Goal: Complete application form

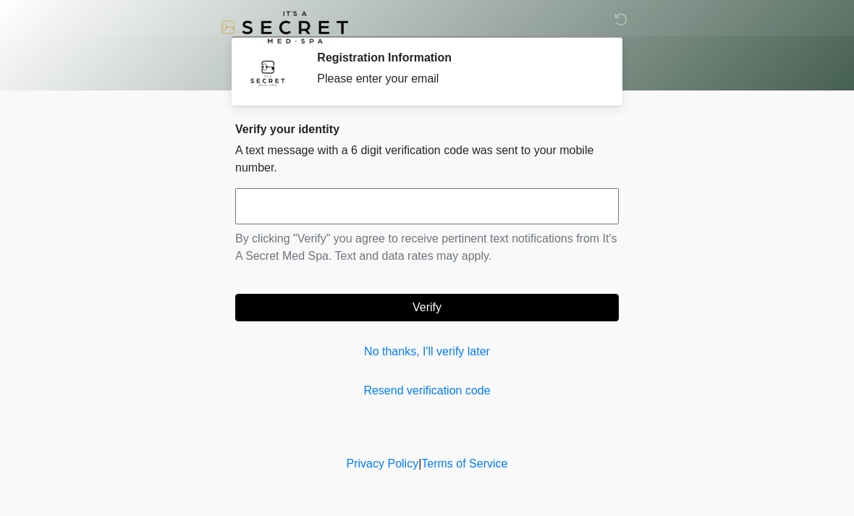
click at [345, 197] on input "text" at bounding box center [426, 206] width 383 height 36
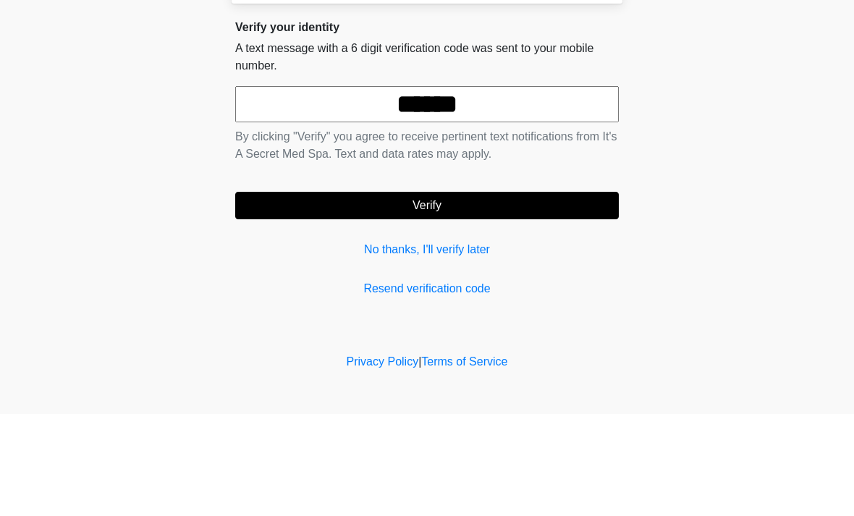
type input "******"
click at [785, 148] on body "‎ ‎ Registration Information Please enter your email Please connect to Wi-Fi no…" at bounding box center [427, 258] width 854 height 516
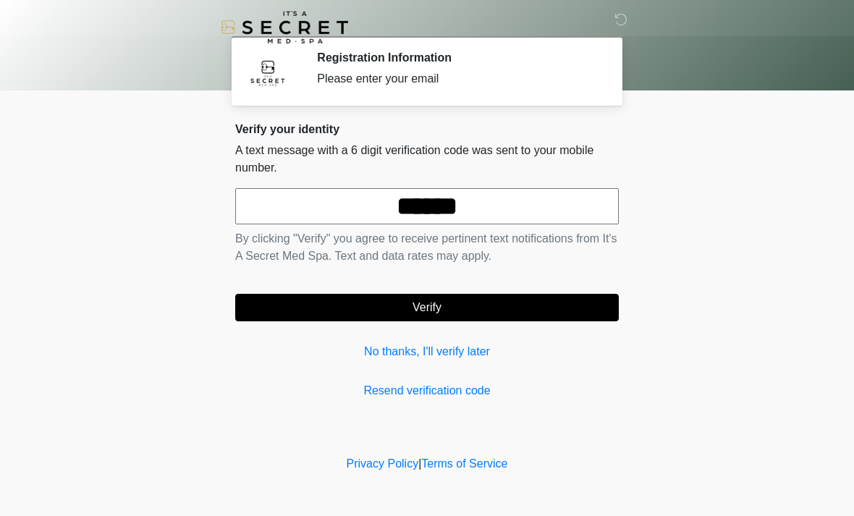
click at [446, 310] on button "Verify" at bounding box center [426, 307] width 383 height 27
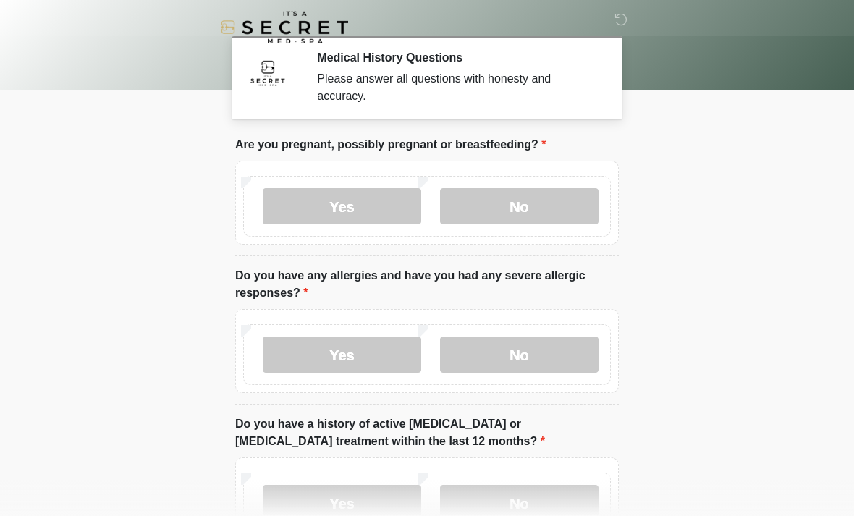
click at [559, 208] on label "No" at bounding box center [519, 206] width 158 height 36
click at [539, 350] on label "No" at bounding box center [519, 354] width 158 height 36
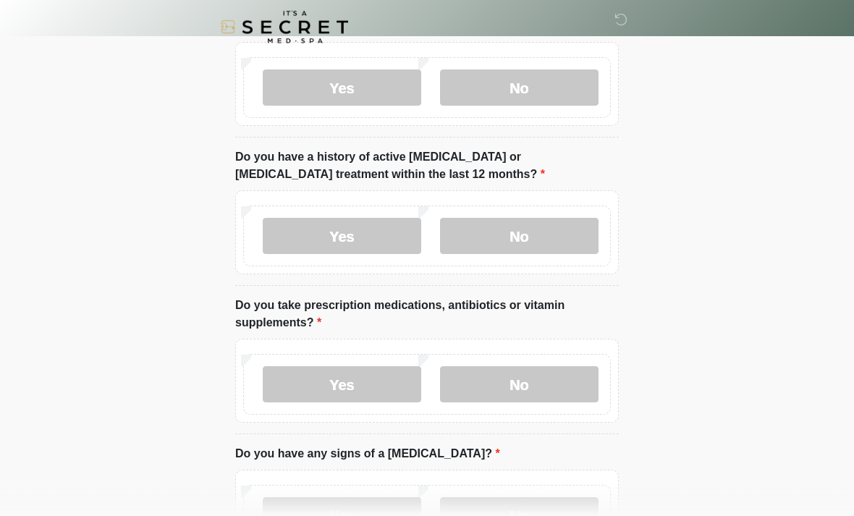
scroll to position [267, 0]
click at [541, 233] on label "No" at bounding box center [519, 236] width 158 height 36
click at [535, 378] on label "No" at bounding box center [519, 384] width 158 height 36
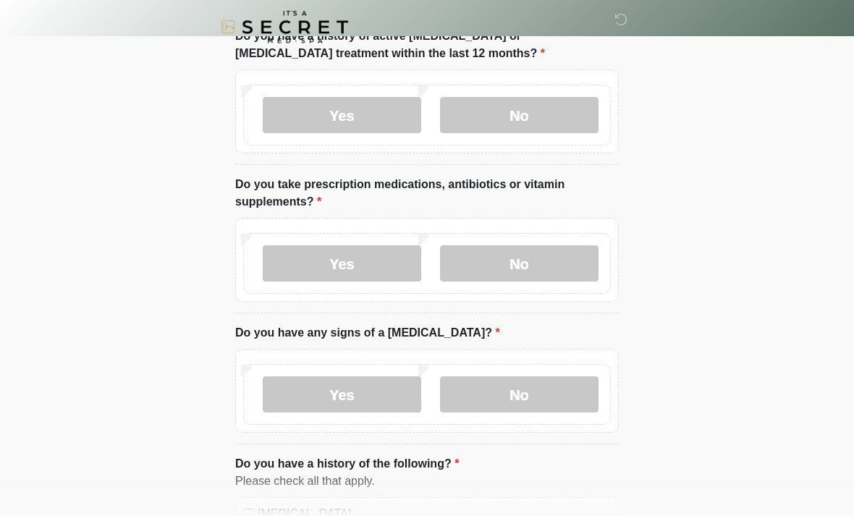
scroll to position [388, 0]
click at [539, 390] on label "No" at bounding box center [519, 394] width 158 height 36
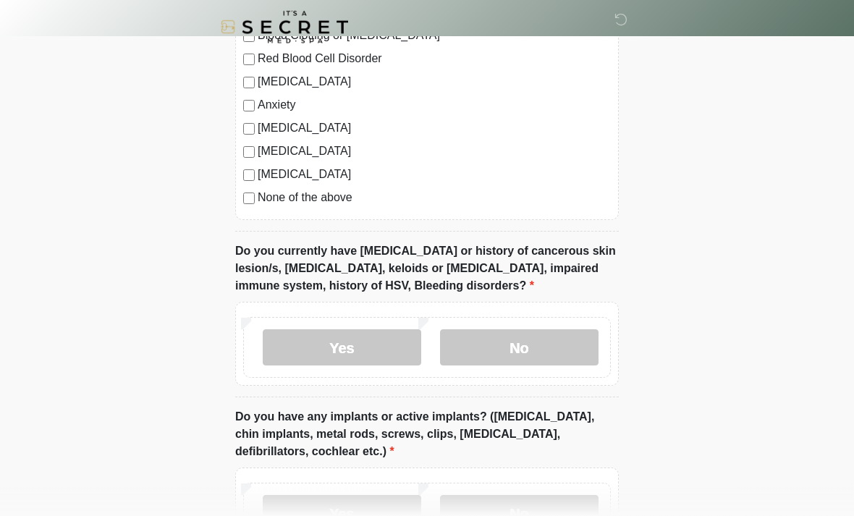
scroll to position [959, 0]
click at [551, 343] on label "No" at bounding box center [519, 347] width 158 height 36
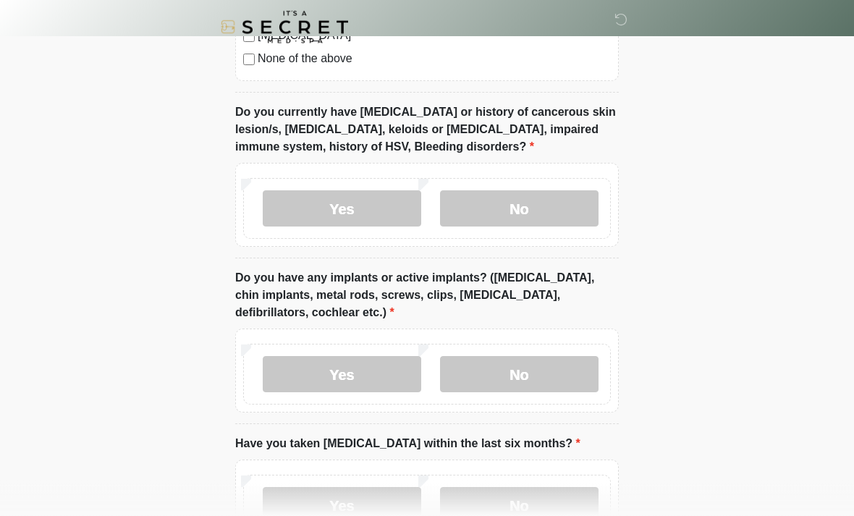
click at [535, 370] on label "No" at bounding box center [519, 375] width 158 height 36
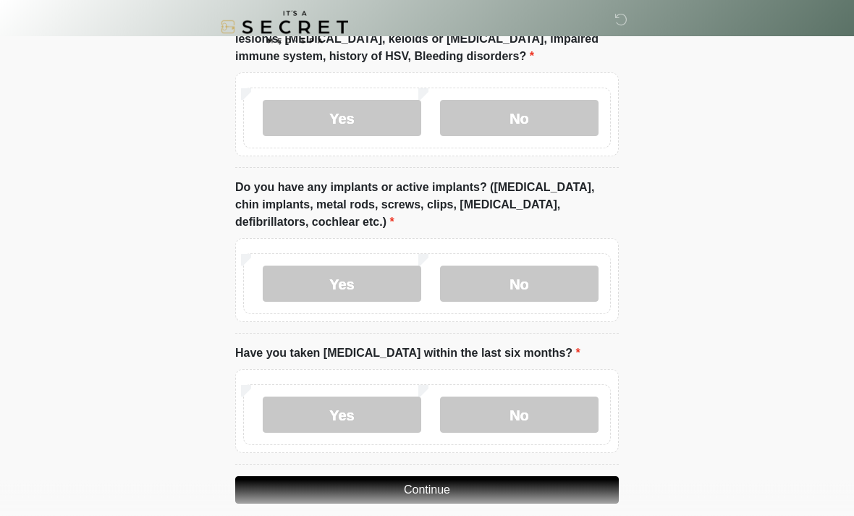
scroll to position [1205, 0]
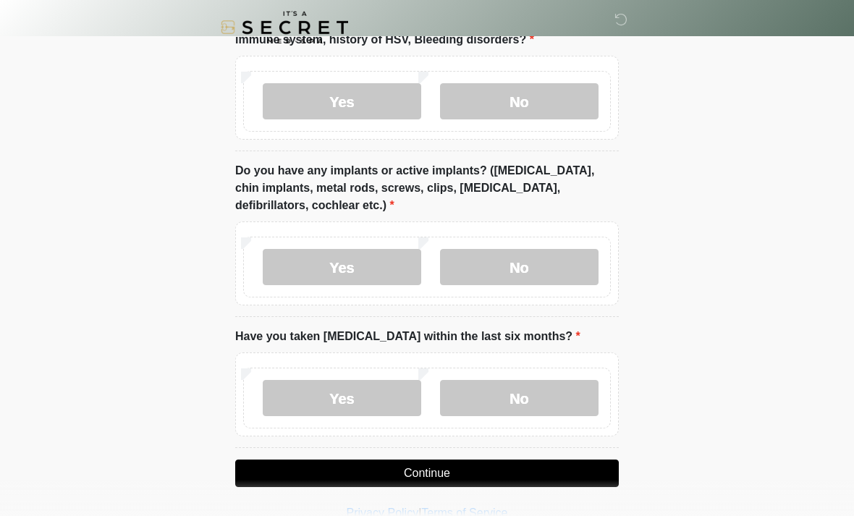
click at [534, 392] on label "No" at bounding box center [519, 398] width 158 height 36
click at [447, 472] on button "Continue" at bounding box center [426, 472] width 383 height 27
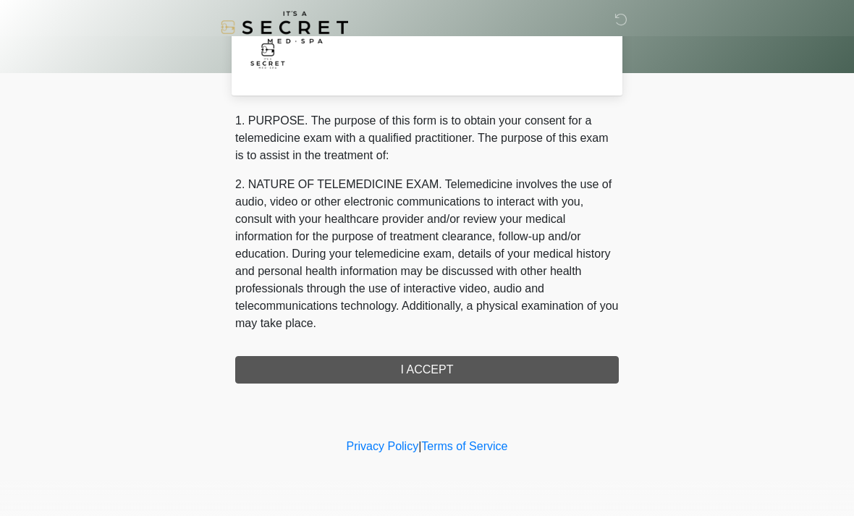
scroll to position [0, 0]
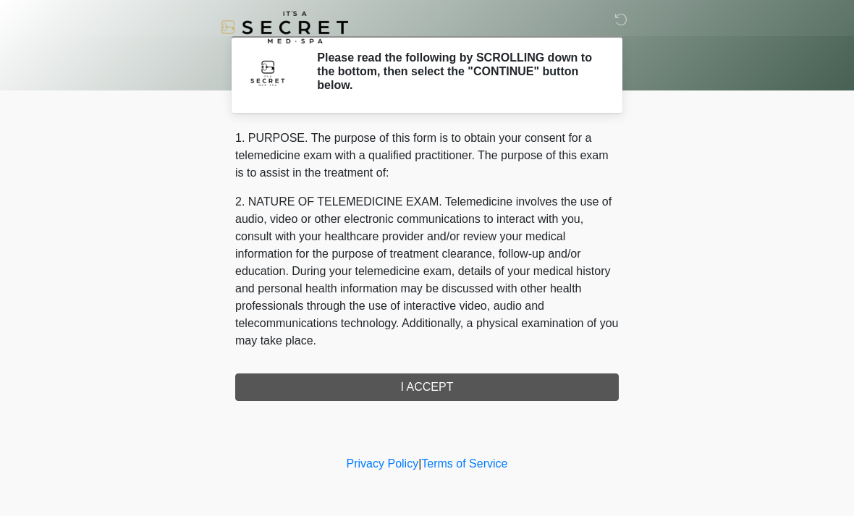
click at [456, 384] on div "1. PURPOSE. The purpose of this form is to obtain your consent for a telemedici…" at bounding box center [426, 265] width 383 height 271
click at [437, 379] on div "1. PURPOSE. The purpose of this form is to obtain your consent for a telemedici…" at bounding box center [426, 265] width 383 height 271
click at [424, 383] on div "1. PURPOSE. The purpose of this form is to obtain your consent for a telemedici…" at bounding box center [426, 265] width 383 height 271
click at [431, 389] on div "1. PURPOSE. The purpose of this form is to obtain your consent for a telemedici…" at bounding box center [426, 265] width 383 height 271
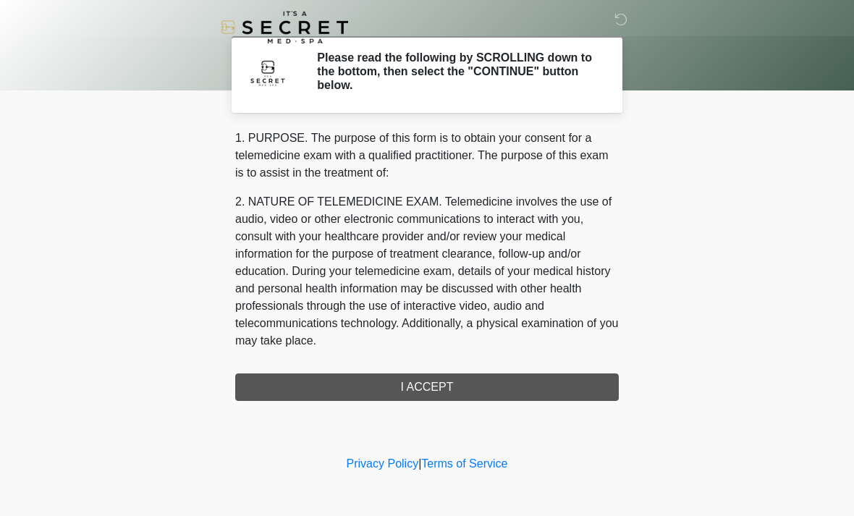
click at [445, 378] on div "1. PURPOSE. The purpose of this form is to obtain your consent for a telemedici…" at bounding box center [426, 265] width 383 height 271
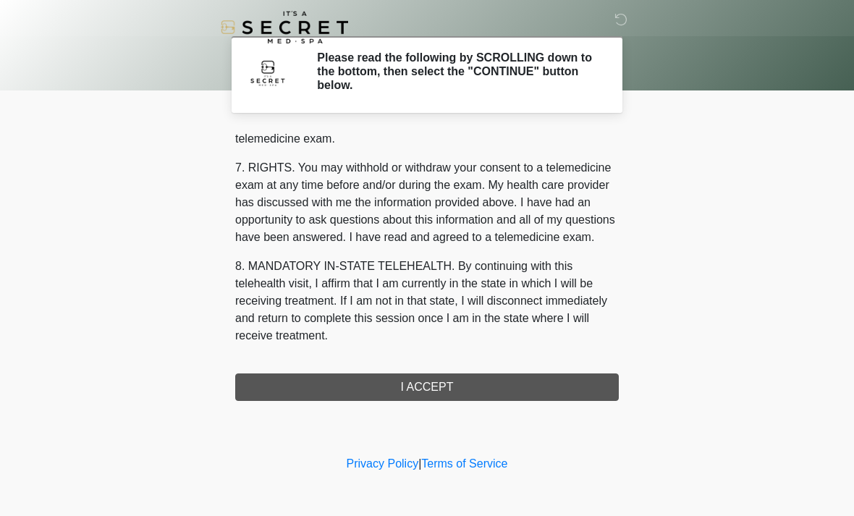
scroll to position [613, 0]
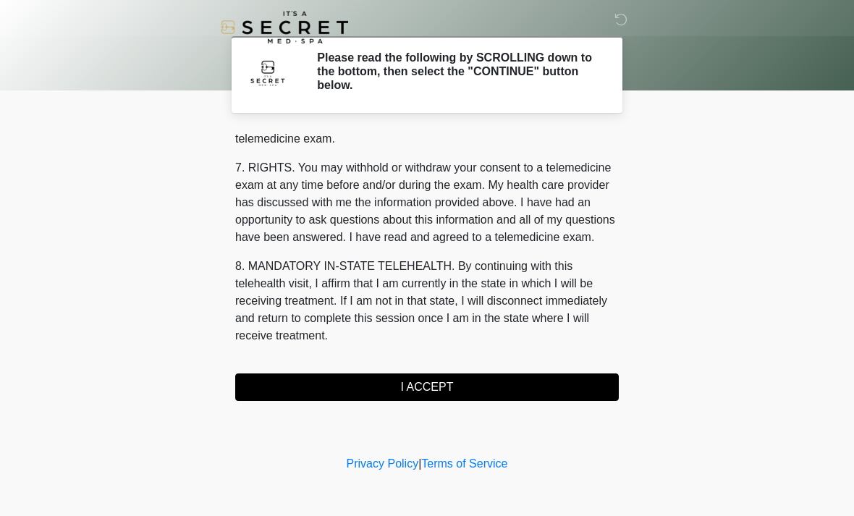
click at [441, 386] on button "I ACCEPT" at bounding box center [426, 386] width 383 height 27
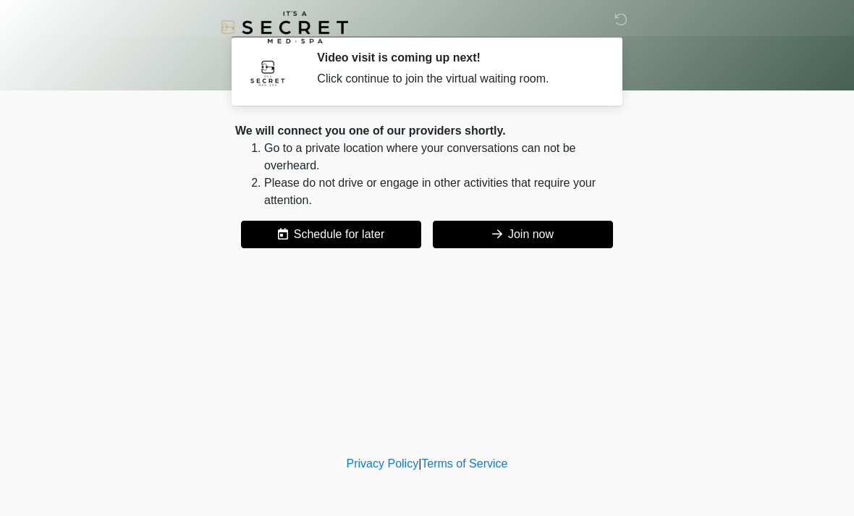
click at [537, 228] on button "Join now" at bounding box center [523, 234] width 180 height 27
